Goal: Task Accomplishment & Management: Complete application form

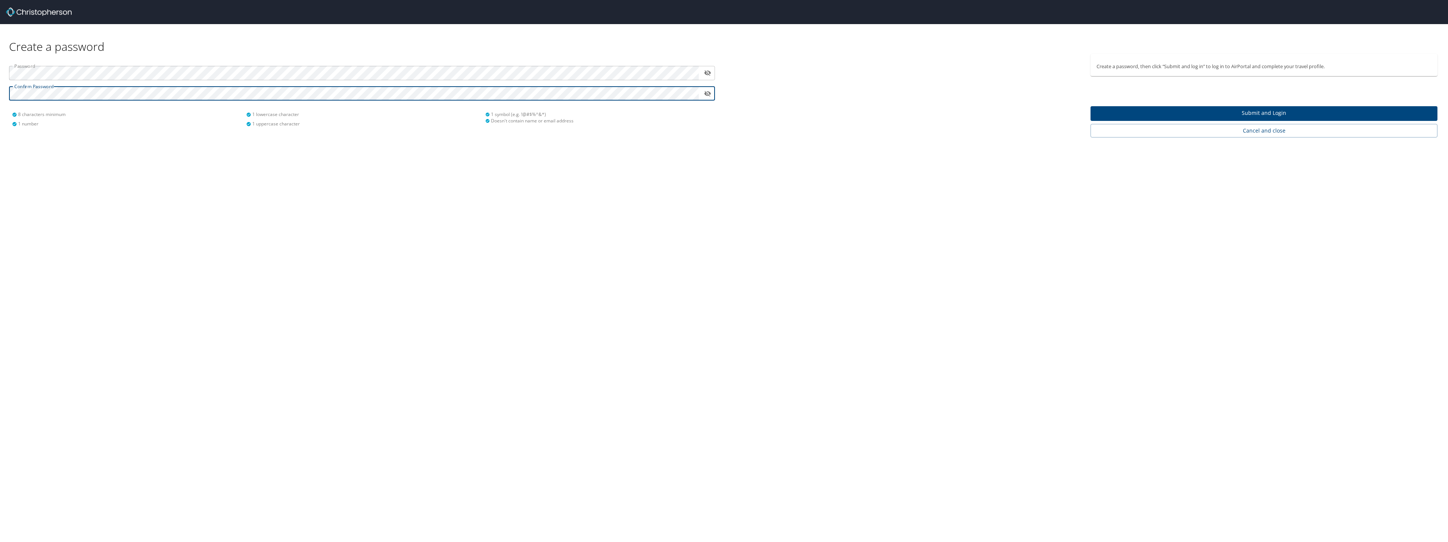
click at [706, 72] on icon "toggle password visibility" at bounding box center [707, 73] width 7 height 6
click at [1175, 114] on span "Submit and Login" at bounding box center [1263, 113] width 335 height 9
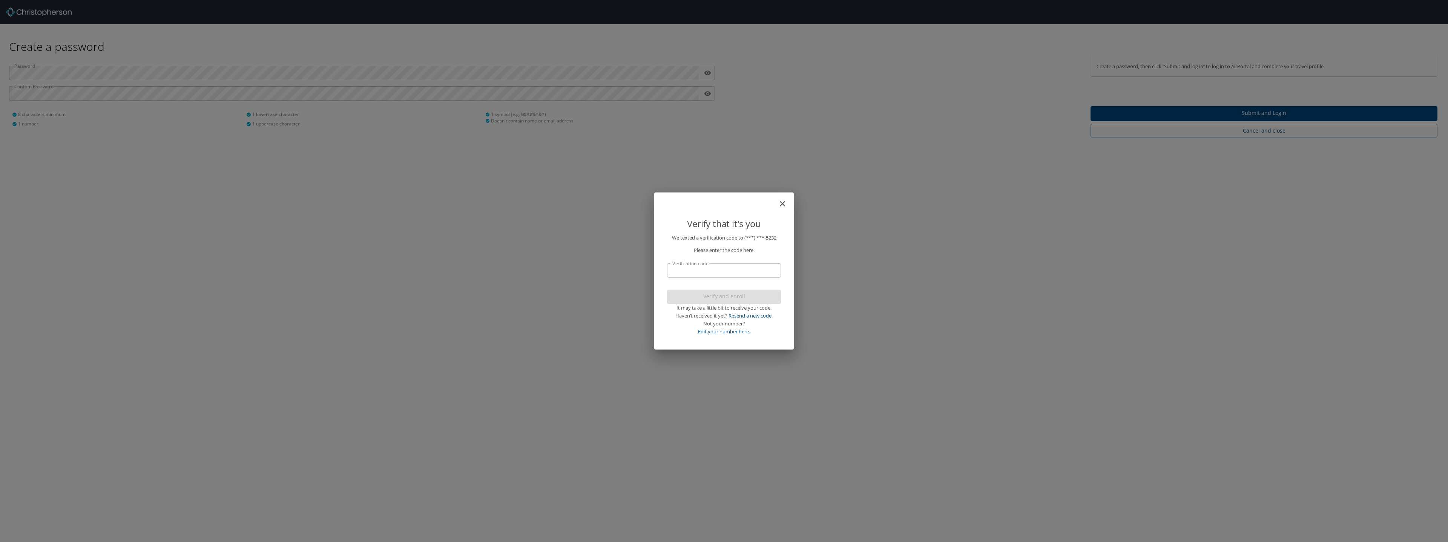
click at [745, 271] on input "Verification code" at bounding box center [724, 271] width 114 height 14
type input "868675"
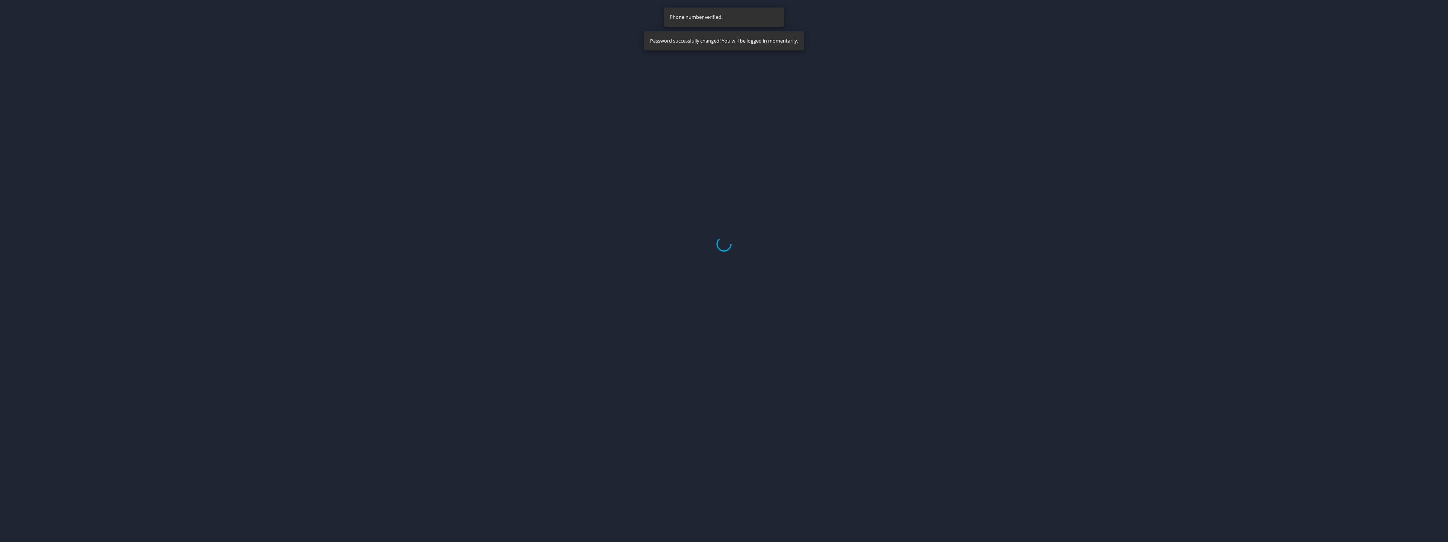
select select "US"
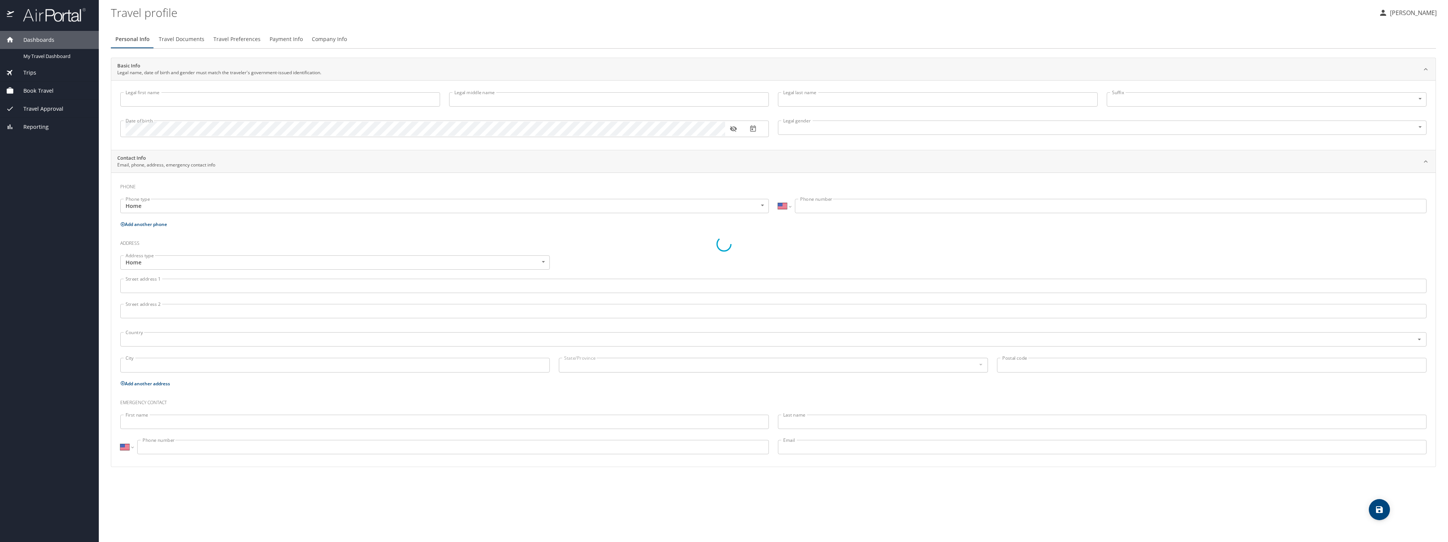
type input "Baron"
type input "[PERSON_NAME]"
type input "[DEMOGRAPHIC_DATA]"
select select "US"
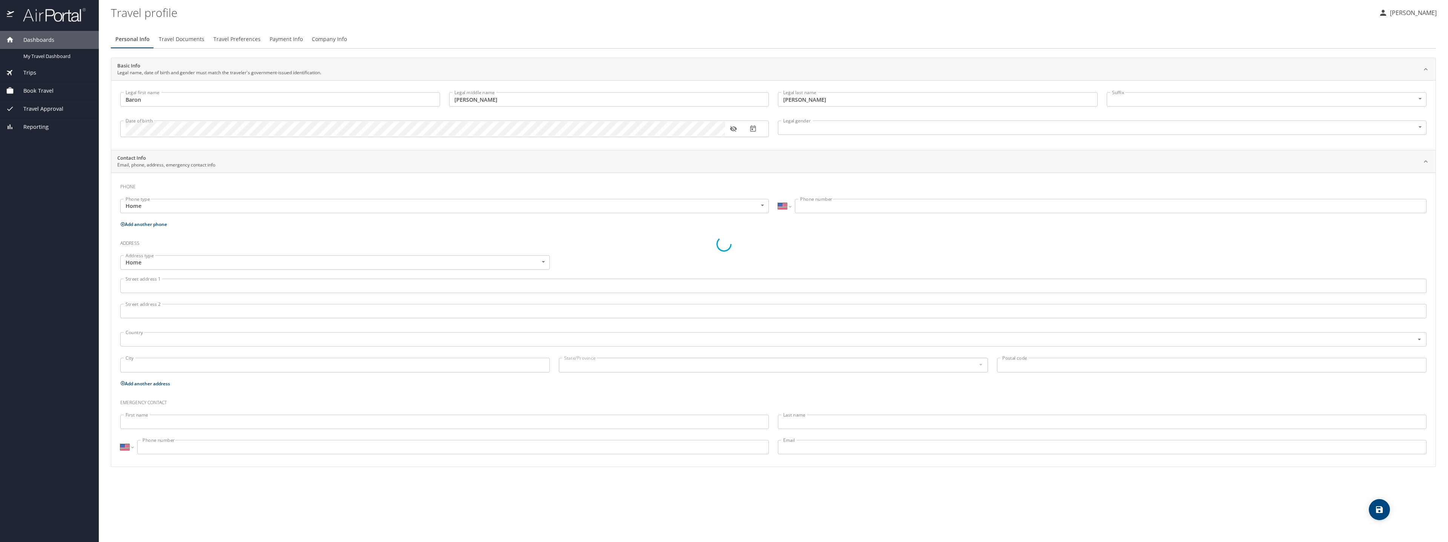
select select "US"
click at [760, 250] on body "Dashboards My Travel Dashboard Trips Current / Future Trips Past Trips Trips Mi…" at bounding box center [724, 271] width 1448 height 542
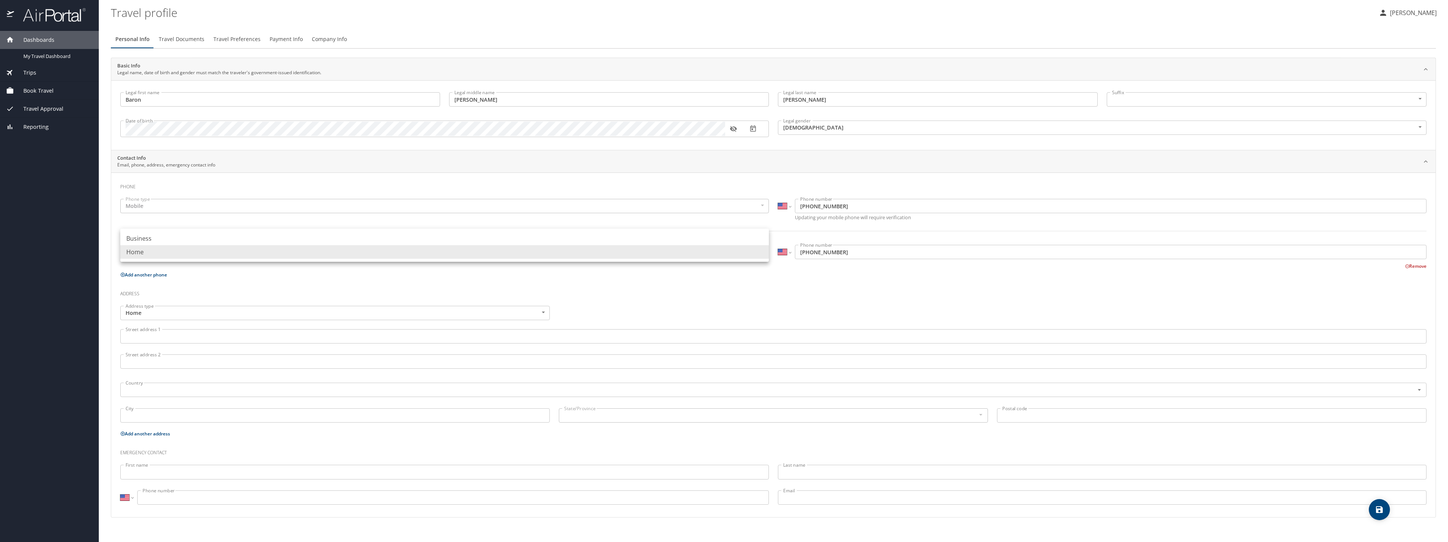
click at [785, 302] on div at bounding box center [724, 271] width 1448 height 542
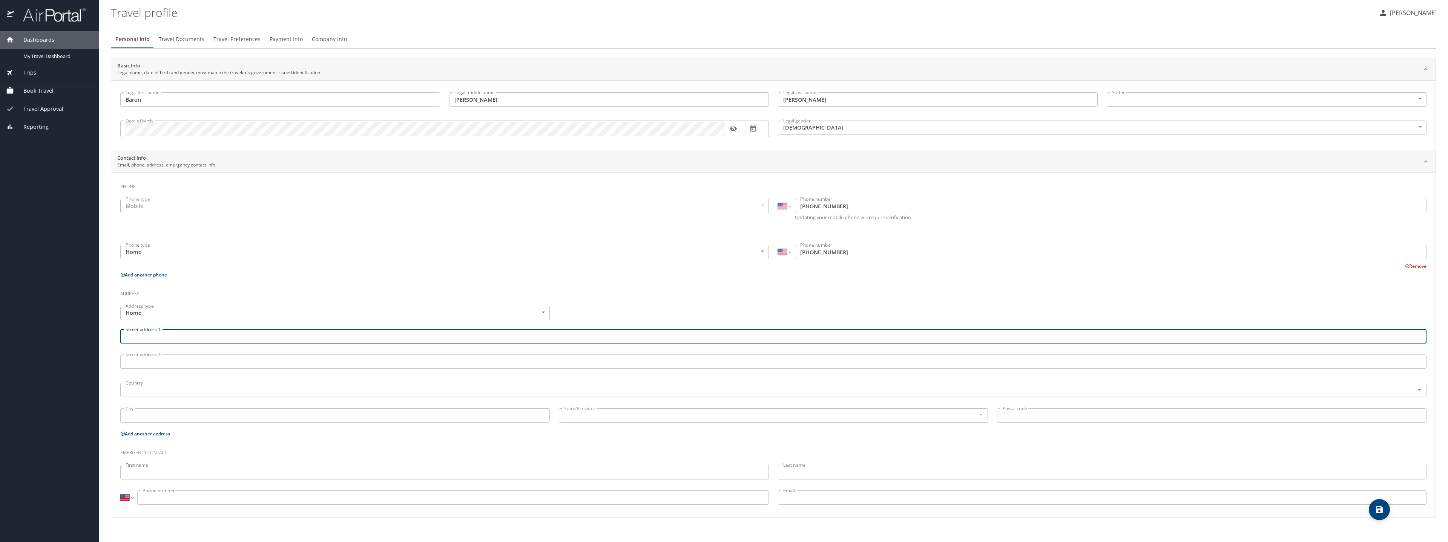
click at [238, 336] on input "Street address 1" at bounding box center [773, 336] width 1306 height 14
type input "[STREET_ADDRESS]"
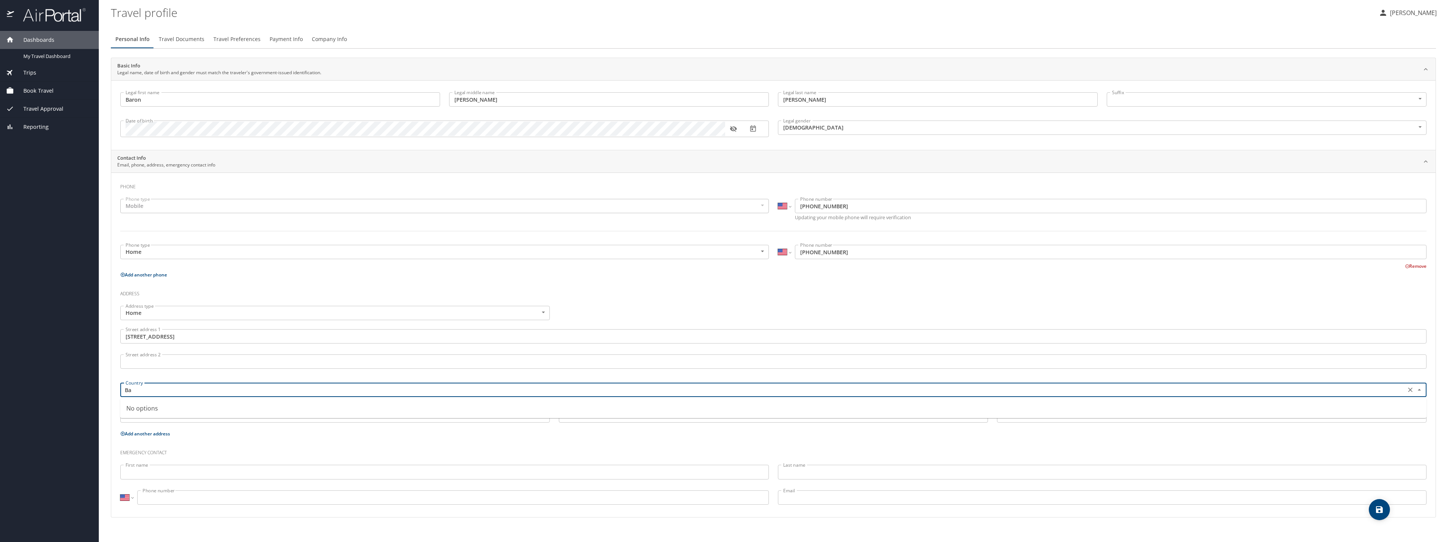
type input "B"
type input "[GEOGRAPHIC_DATA]"
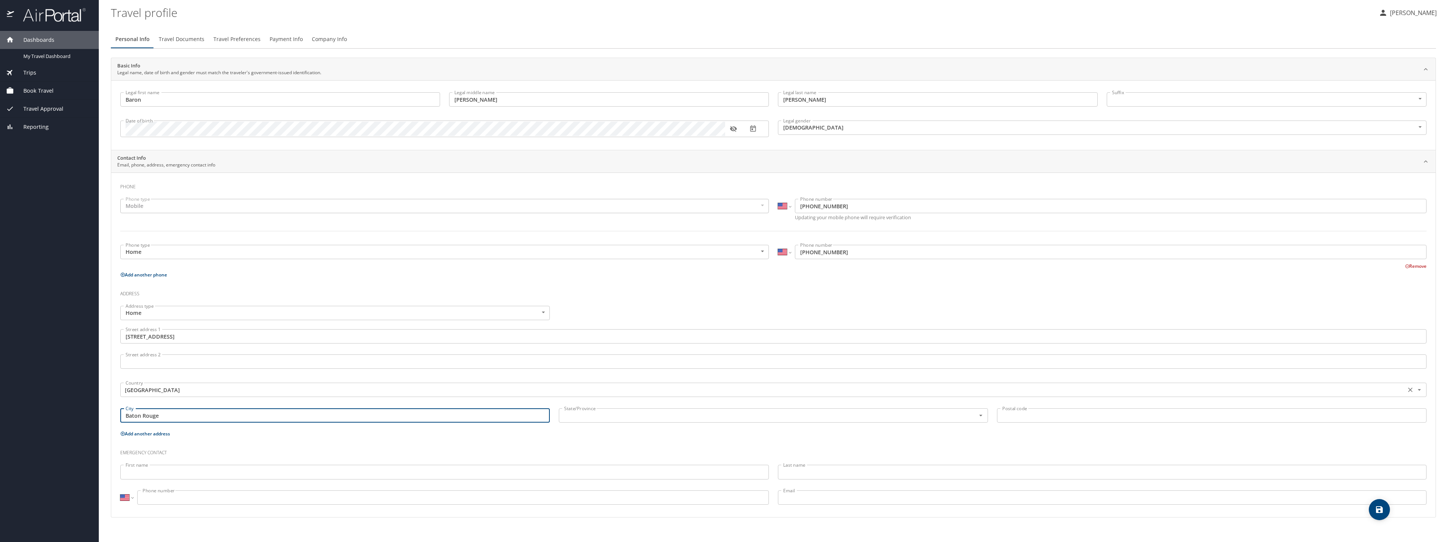
type input "Baton Rouge"
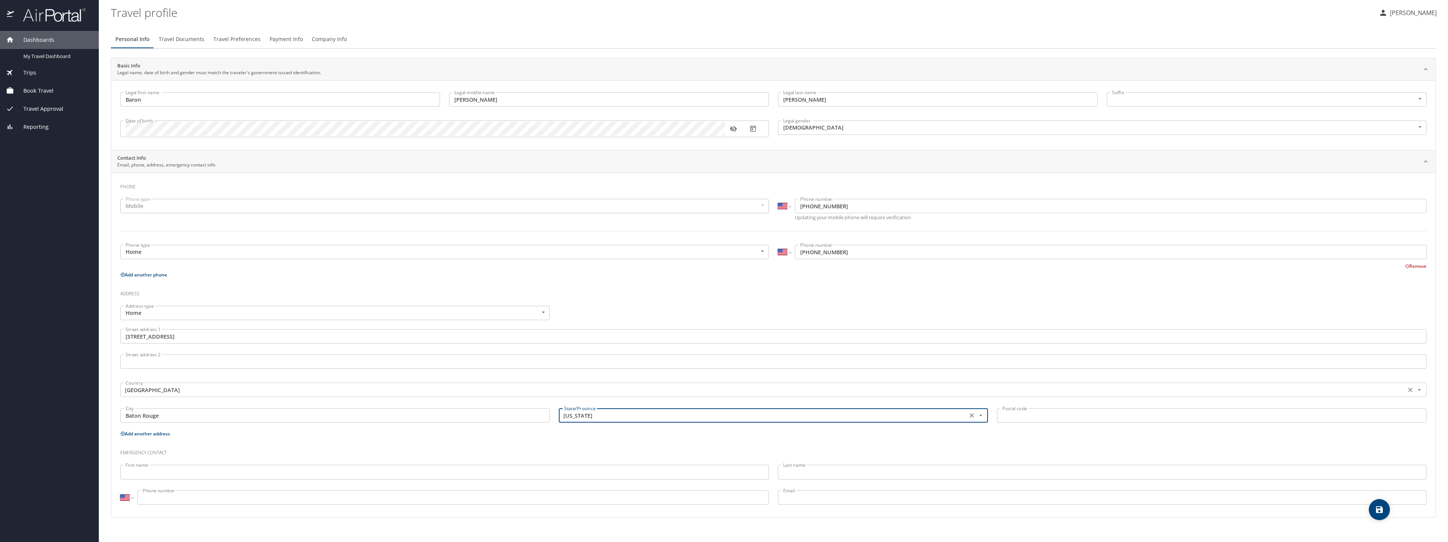
type input "[US_STATE]"
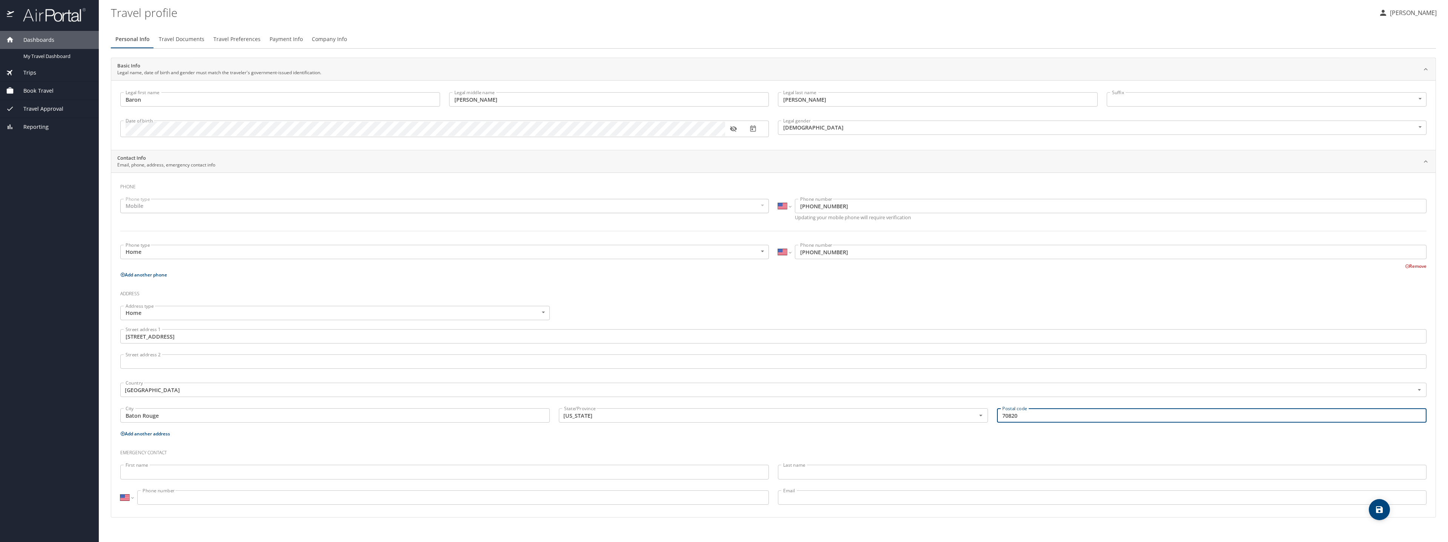
type input "70820"
click at [179, 481] on p at bounding box center [444, 481] width 648 height 2
click at [182, 474] on input "First name" at bounding box center [444, 472] width 648 height 14
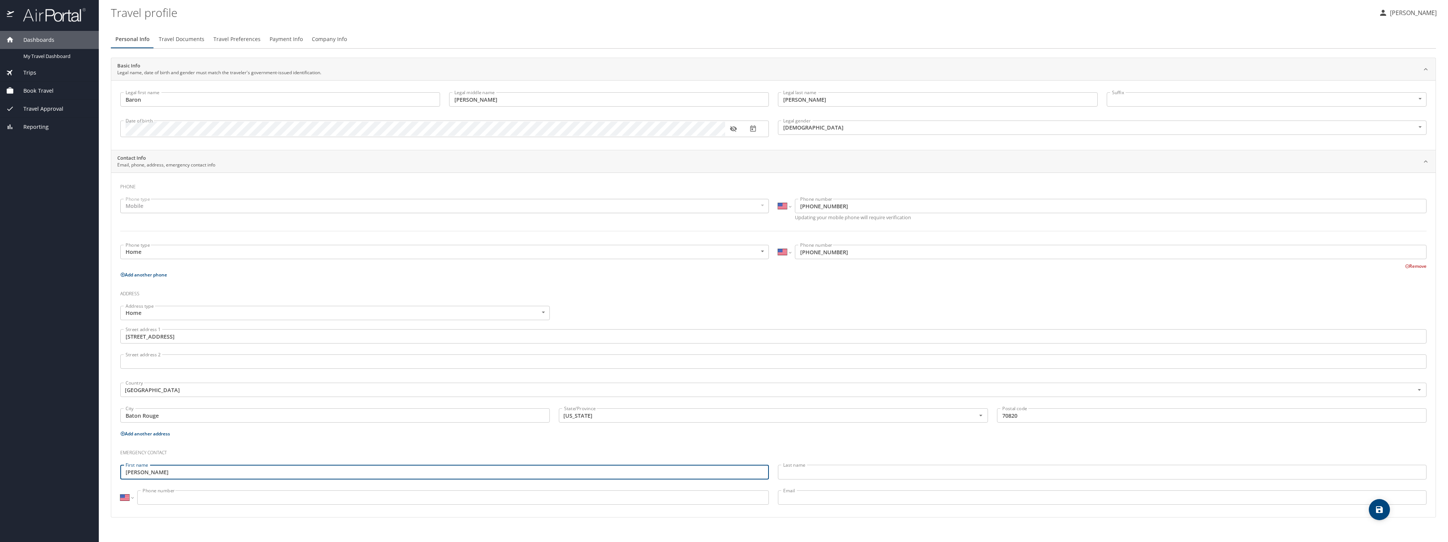
type input "[PERSON_NAME]"
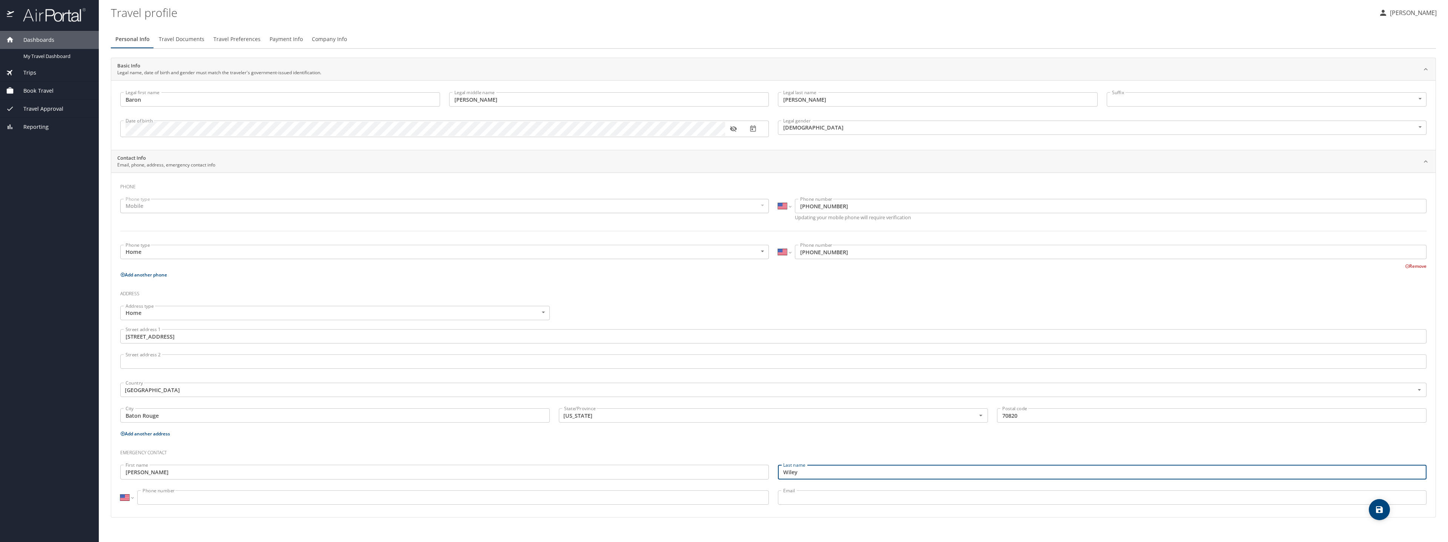
type input "Wiley"
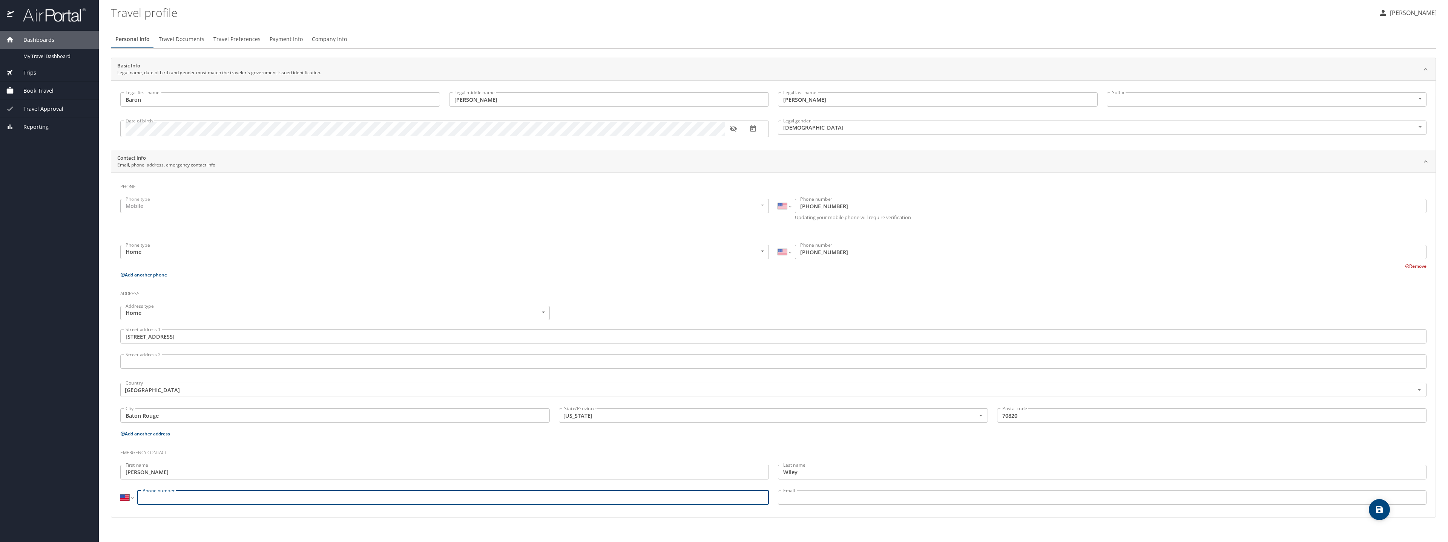
click at [183, 498] on input "Phone number" at bounding box center [452, 498] width 631 height 14
type input "[PHONE_NUMBER]"
click at [851, 496] on input "Email" at bounding box center [1102, 498] width 648 height 14
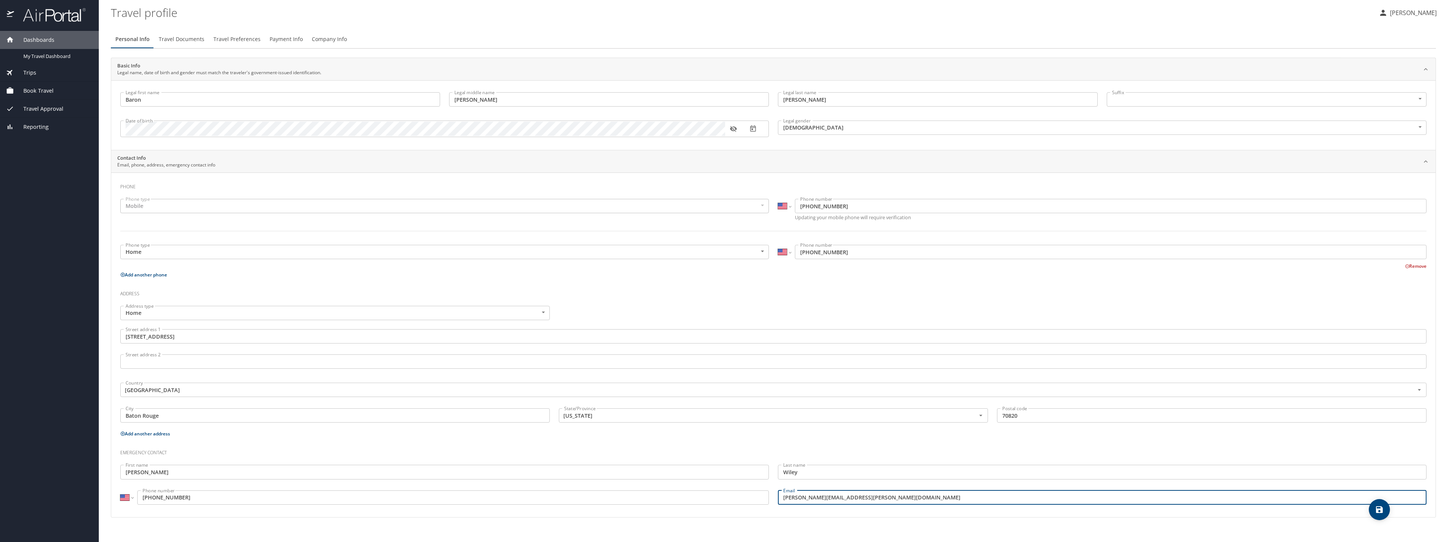
type input "[PERSON_NAME][EMAIL_ADDRESS][PERSON_NAME][DOMAIN_NAME]"
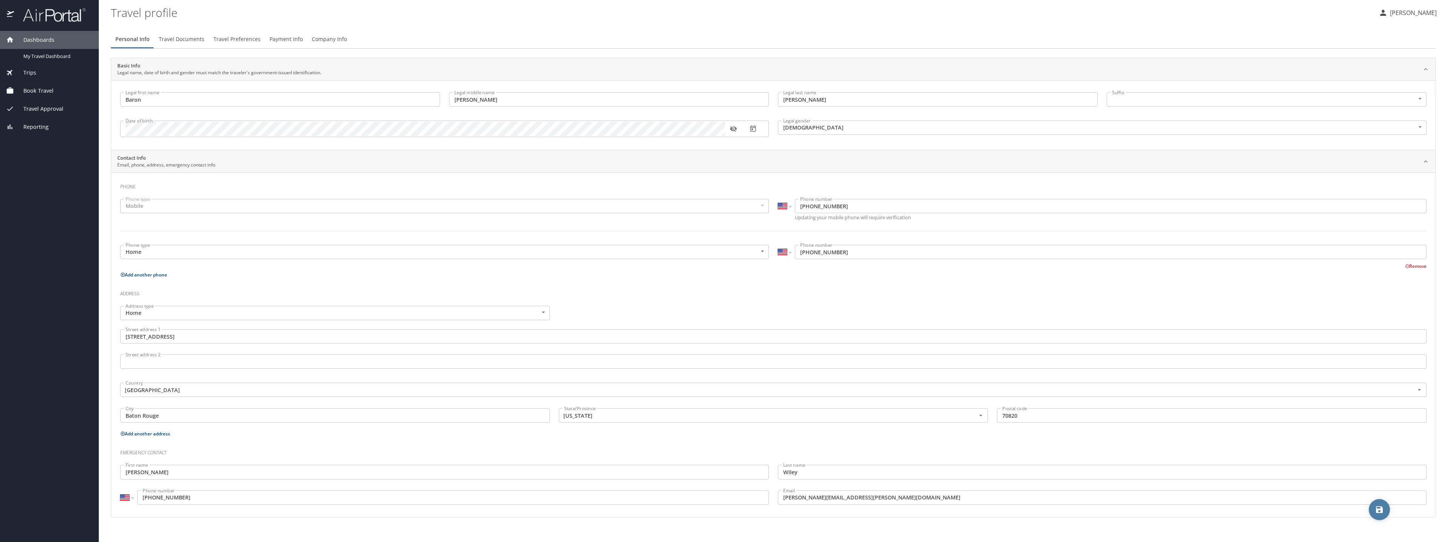
click at [1382, 512] on icon "save" at bounding box center [1379, 510] width 7 height 7
select select "US"
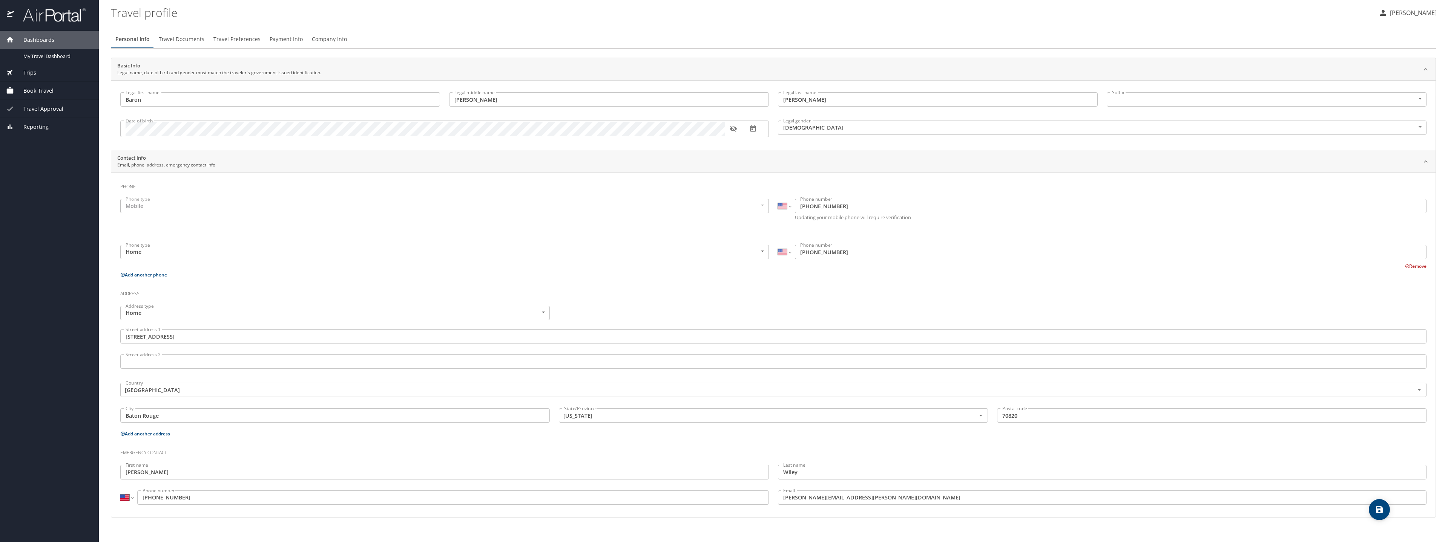
click at [192, 37] on span "Travel Documents" at bounding box center [182, 39] width 46 height 9
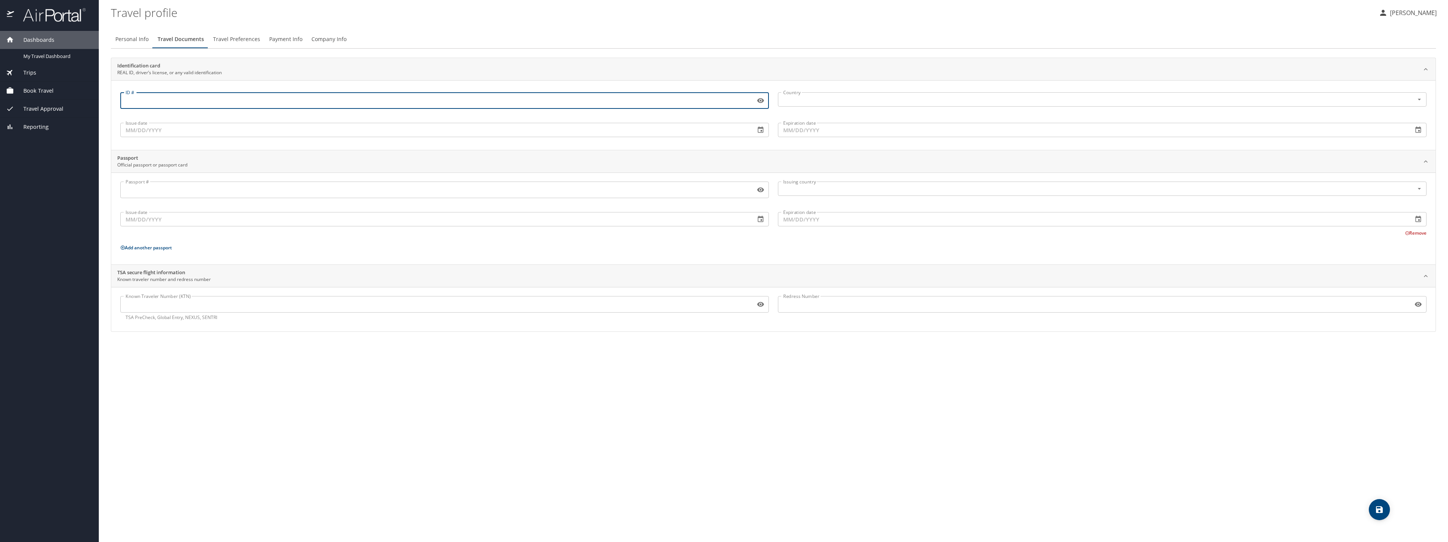
click at [161, 103] on input "ID #" at bounding box center [436, 100] width 632 height 14
type input "009645695"
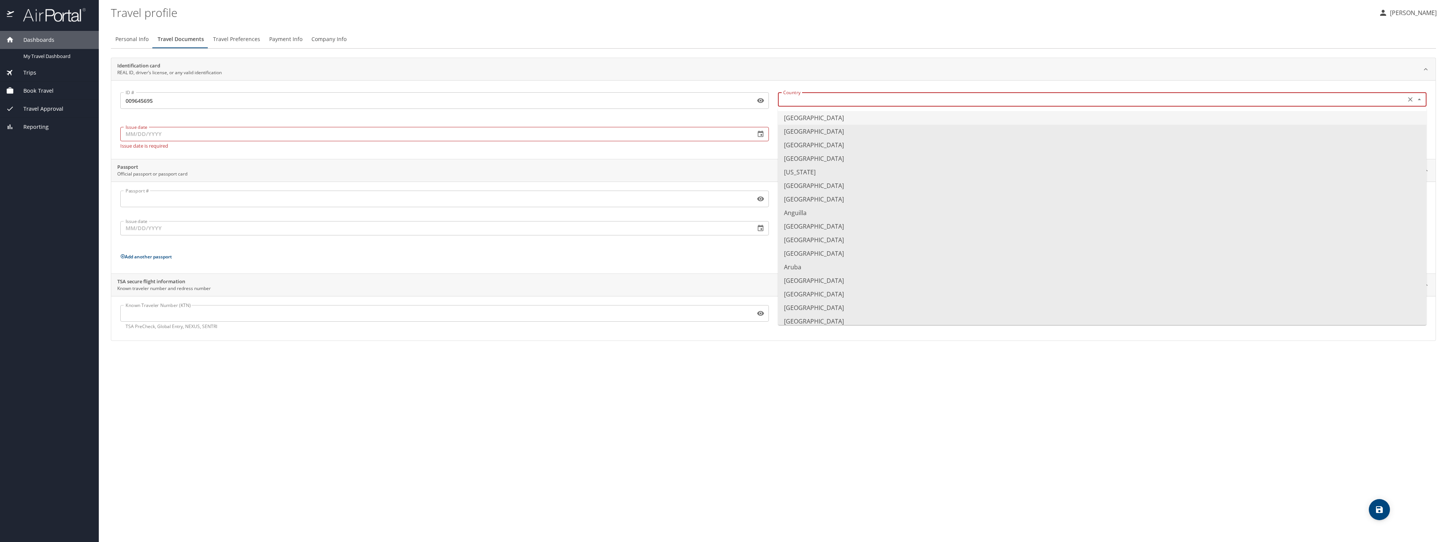
click at [919, 98] on input "text" at bounding box center [1091, 100] width 622 height 10
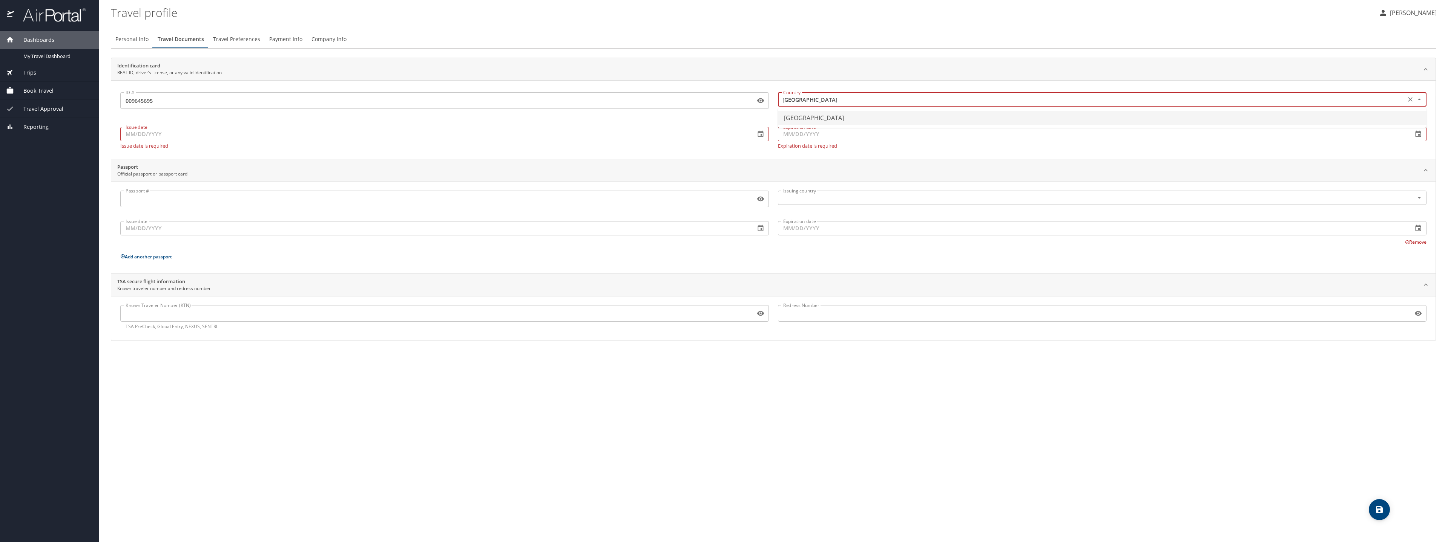
type input "[GEOGRAPHIC_DATA]"
click at [562, 134] on input "Issue date" at bounding box center [434, 134] width 629 height 14
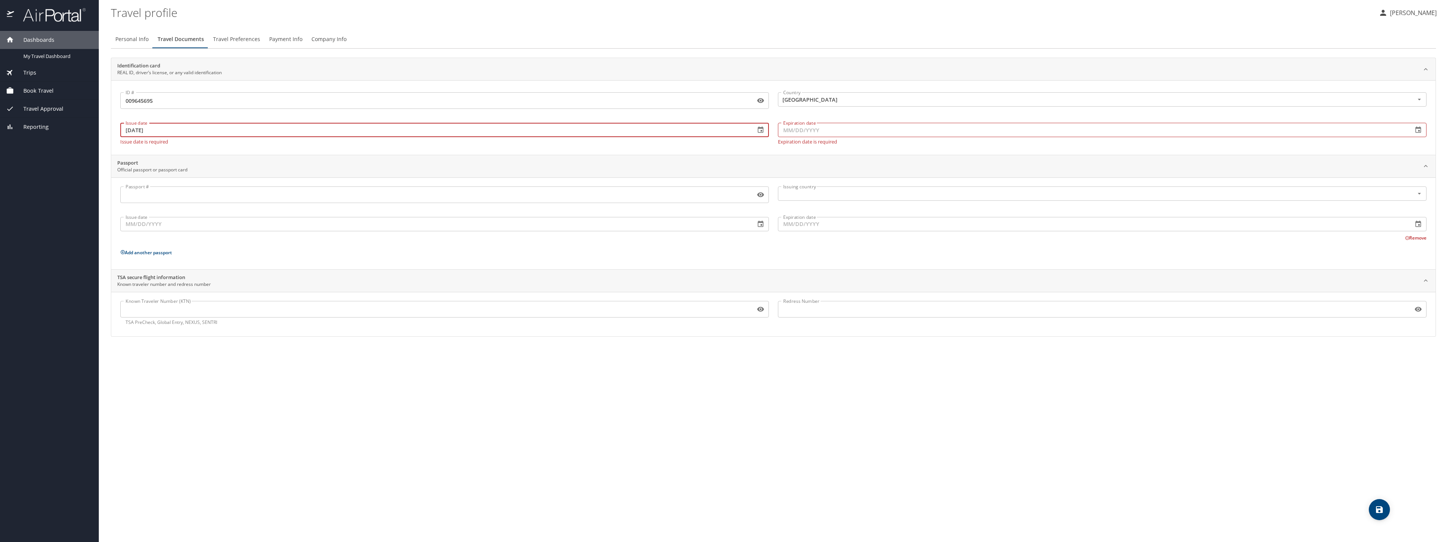
type input "[DATE]"
click at [781, 128] on input "Expiration date" at bounding box center [1092, 130] width 629 height 14
type input "[DATE]"
click at [585, 255] on div "Passport # Passport # Issuing country Issuing country Issue date Issue date Exp…" at bounding box center [773, 225] width 1306 height 77
click at [205, 311] on input "Known Traveler Number (KTN)" at bounding box center [436, 304] width 632 height 14
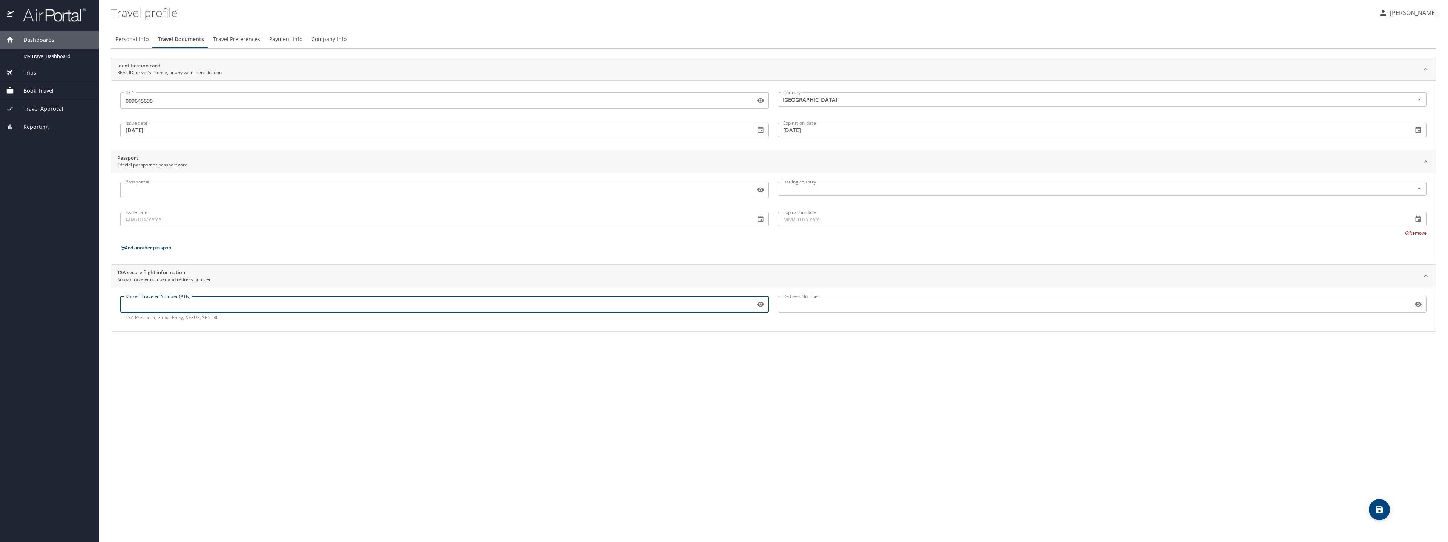
click at [143, 302] on input "Known Traveler Number (KTN)" at bounding box center [436, 304] width 632 height 14
paste input "TT11V4NNX"
type input "TT11V4NNX"
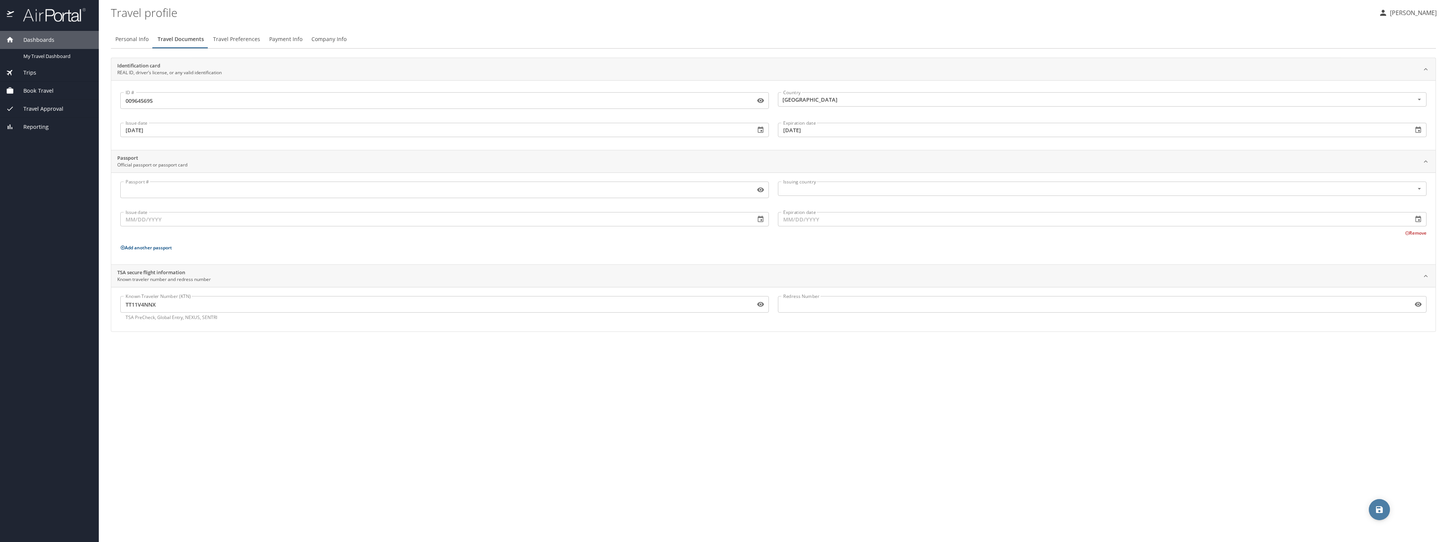
click at [1378, 507] on icon "save" at bounding box center [1379, 510] width 7 height 7
click at [234, 44] on span "Travel Preferences" at bounding box center [236, 39] width 47 height 9
